Goal: Information Seeking & Learning: Learn about a topic

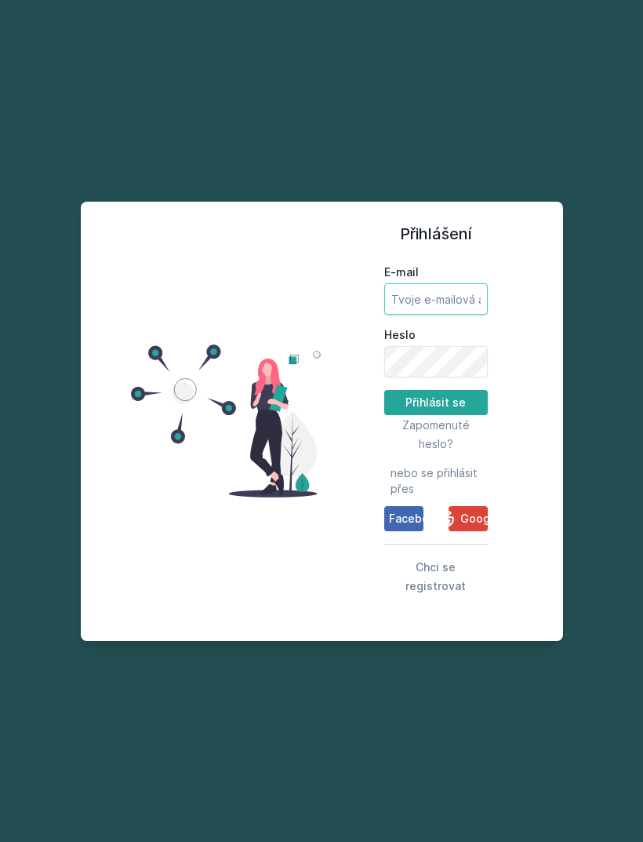
type input "[EMAIL_ADDRESS][DOMAIN_NAME]"
click at [435, 415] on button "Přihlásit se" at bounding box center [436, 402] width 104 height 25
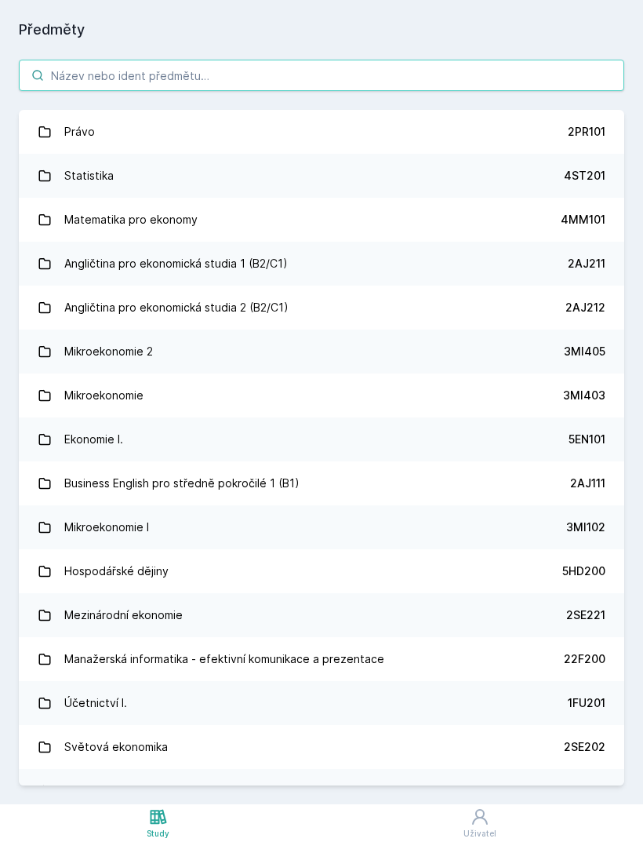
click at [538, 82] on input "search" at bounding box center [322, 75] width 606 height 31
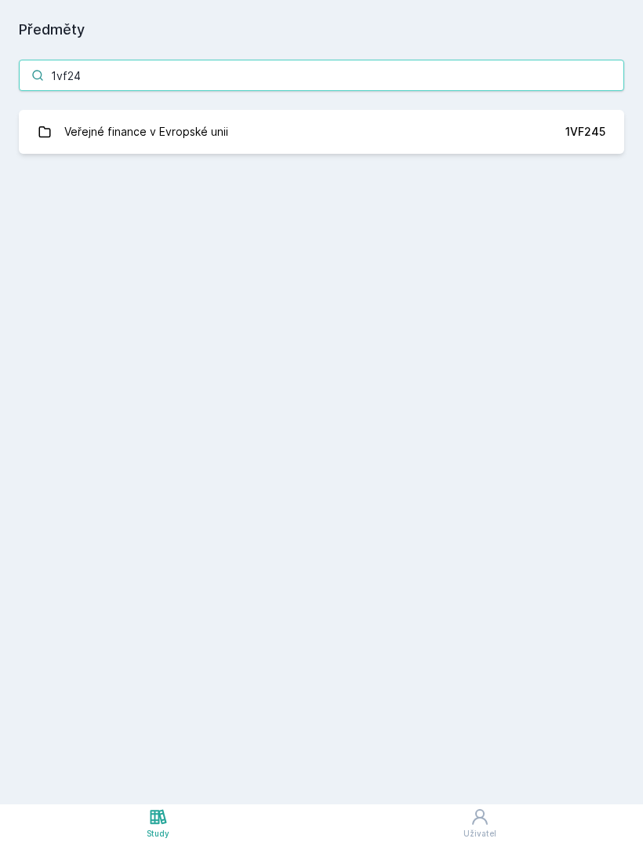
type input "1vf24"
click at [331, 131] on link "Veřejné finance v Evropské unii 1VF245" at bounding box center [322, 132] width 606 height 44
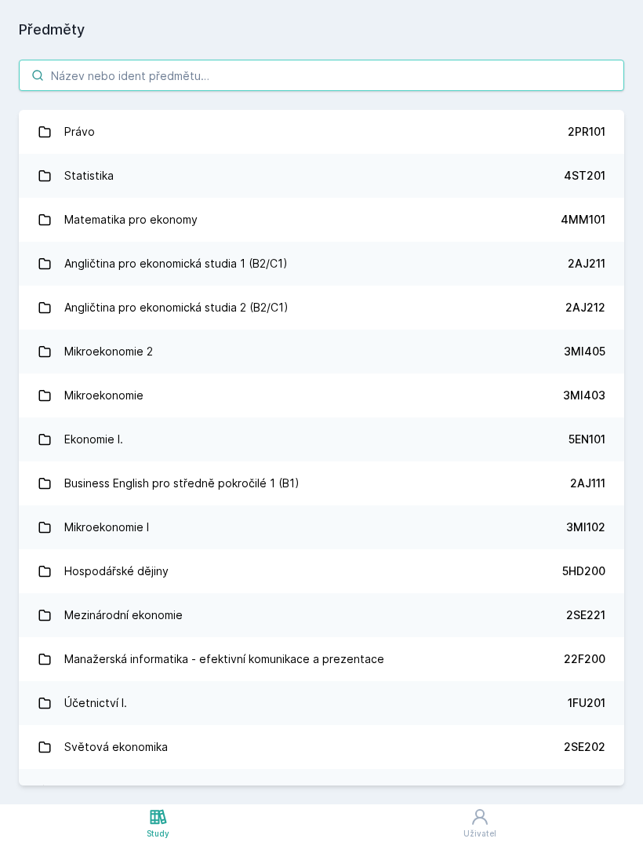
click at [285, 86] on input "search" at bounding box center [322, 75] width 606 height 31
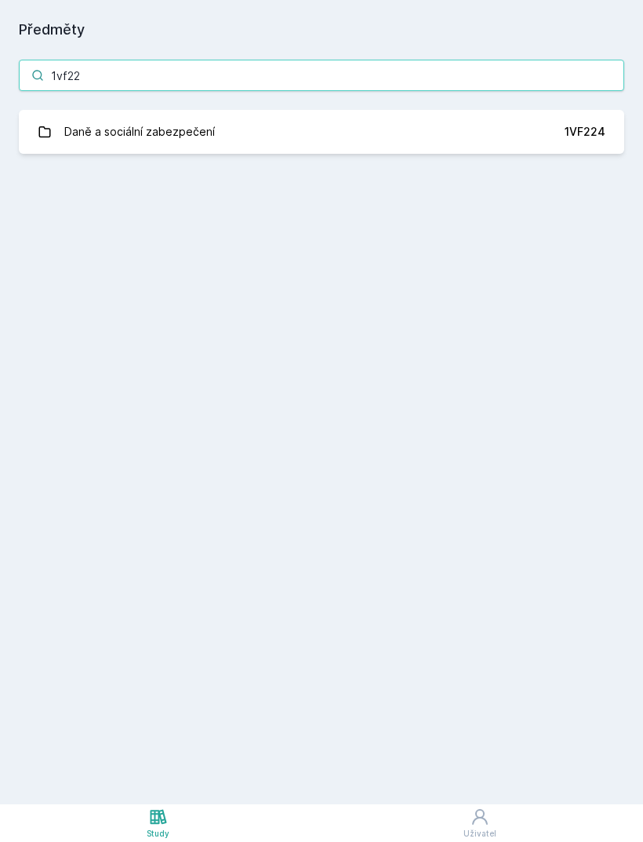
type input "1vf224"
click at [305, 136] on link "Daně a sociální zabezpečení 1VF224" at bounding box center [322, 132] width 606 height 44
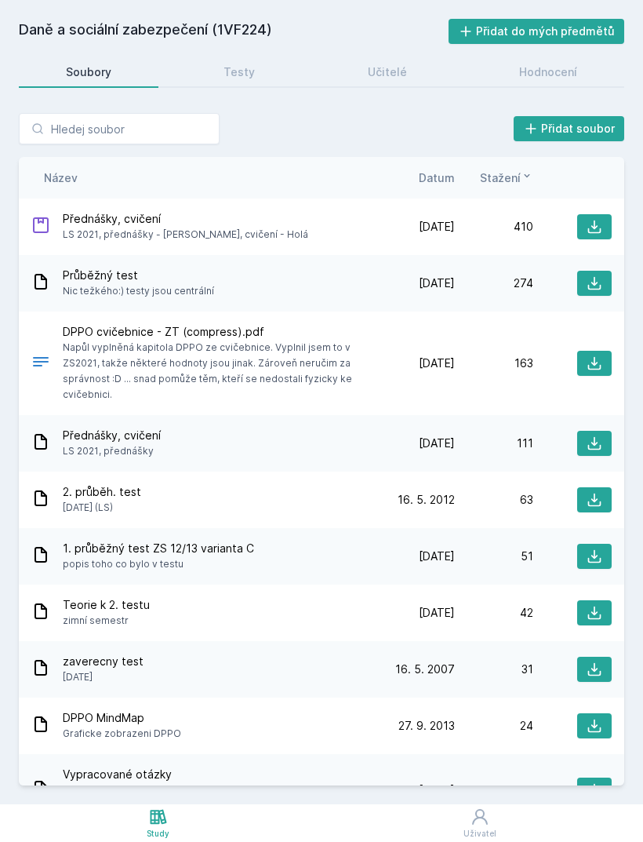
click at [446, 178] on span "Datum" at bounding box center [437, 177] width 36 height 16
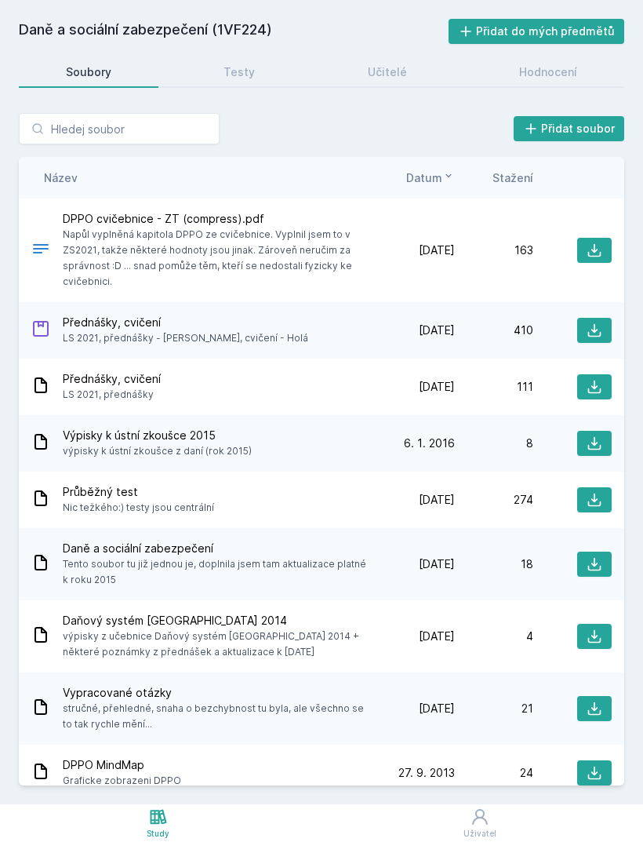
click at [235, 67] on div "Testy" at bounding box center [239, 72] width 31 height 16
